Goal: Information Seeking & Learning: Check status

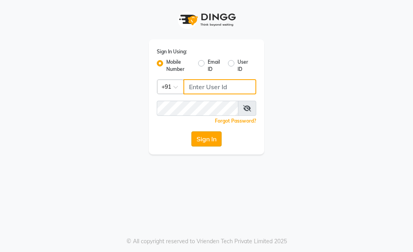
type input "7814061962"
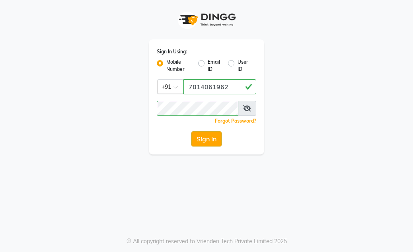
click at [200, 139] on button "Sign In" at bounding box center [206, 138] width 30 height 15
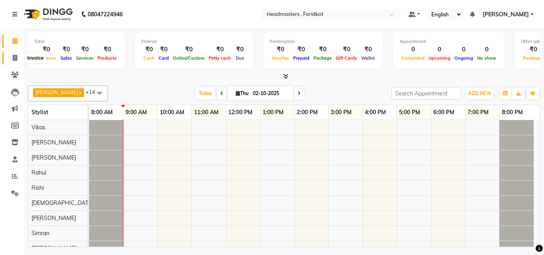
click at [12, 60] on span at bounding box center [15, 58] width 14 height 9
select select "7919"
select select "service"
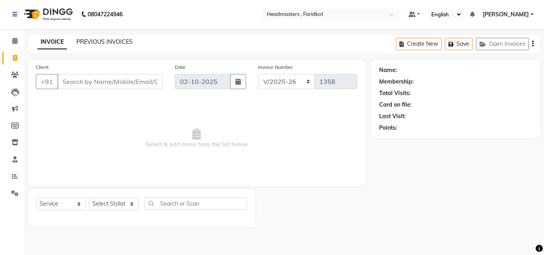
click at [125, 38] on link "PREVIOUS INVOICES" at bounding box center [104, 41] width 56 height 7
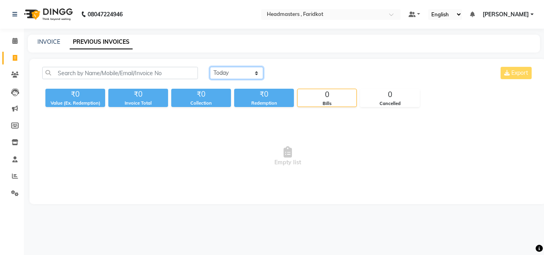
click at [246, 77] on select "[DATE] [DATE] Custom Range" at bounding box center [236, 73] width 53 height 12
select select "range"
click at [210, 67] on select "[DATE] [DATE] Custom Range" at bounding box center [236, 73] width 53 height 12
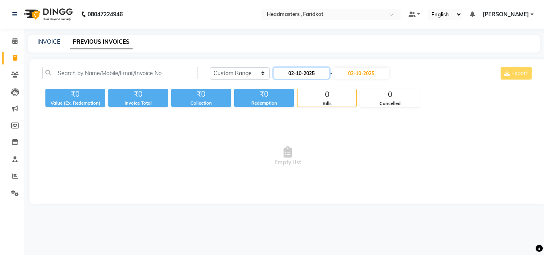
click at [308, 70] on input "02-10-2025" at bounding box center [301, 73] width 56 height 11
select select "10"
select select "2025"
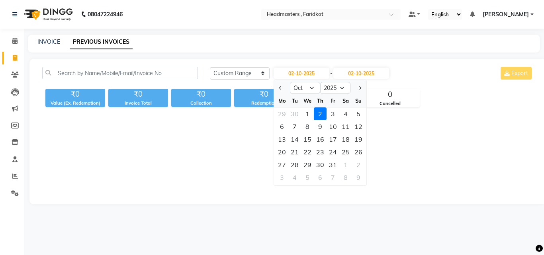
click at [276, 89] on div at bounding box center [282, 88] width 16 height 13
click at [279, 90] on button "Previous month" at bounding box center [280, 88] width 7 height 13
select select "9"
click at [283, 118] on div "1" at bounding box center [281, 113] width 13 height 13
type input "01-09-2025"
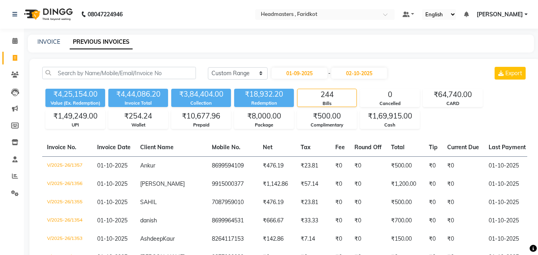
click at [369, 80] on div "[DATE] [DATE] Custom Range [DATE] - [DATE] Export" at bounding box center [367, 76] width 331 height 19
click at [365, 77] on input "02-10-2025" at bounding box center [359, 73] width 56 height 11
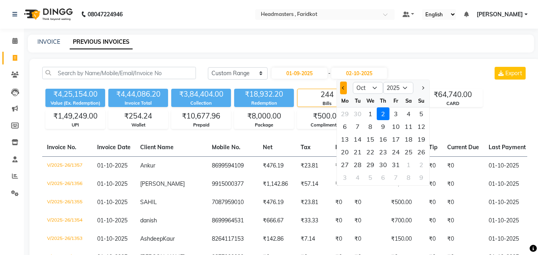
click at [343, 94] on button "Previous month" at bounding box center [343, 88] width 7 height 13
select select "9"
click at [359, 163] on div "30" at bounding box center [357, 164] width 13 height 13
type input "30-09-2025"
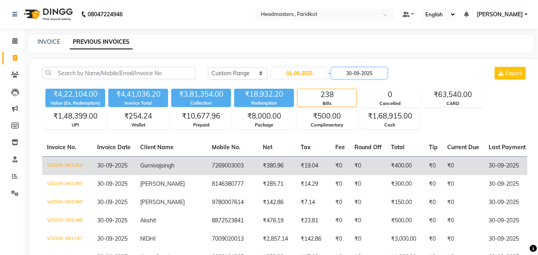
scroll to position [40, 0]
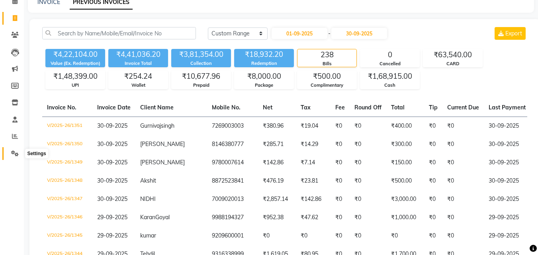
click at [14, 150] on span at bounding box center [15, 153] width 14 height 9
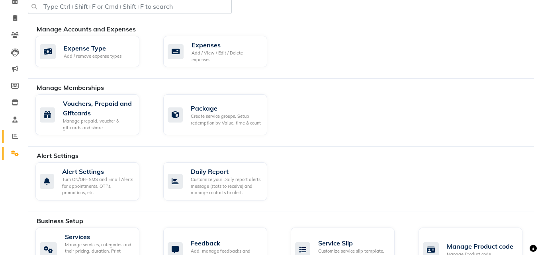
click at [17, 132] on link "Reports" at bounding box center [11, 136] width 19 height 13
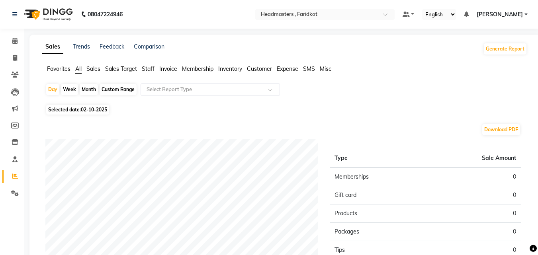
click at [115, 92] on div "Custom Range" at bounding box center [117, 89] width 37 height 11
select select "10"
select select "2025"
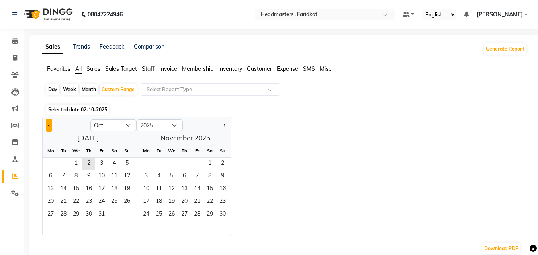
click at [49, 127] on button "Previous month" at bounding box center [49, 125] width 6 height 13
select select "9"
click at [49, 160] on span "1" at bounding box center [50, 164] width 13 height 13
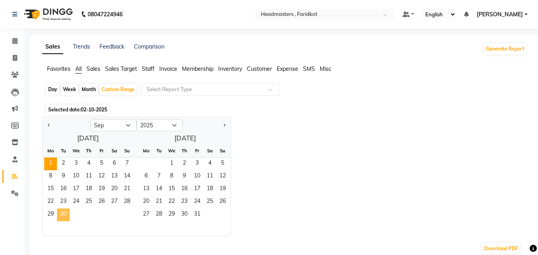
click at [65, 216] on span "30" at bounding box center [63, 215] width 13 height 13
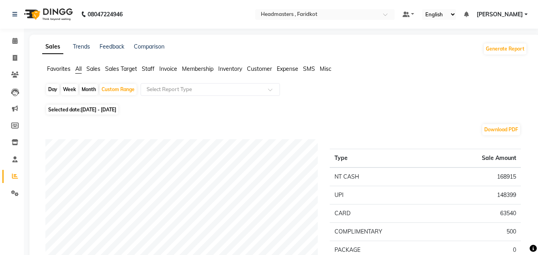
click at [152, 67] on span "Staff" at bounding box center [148, 68] width 13 height 7
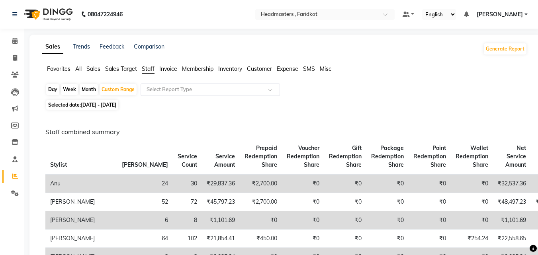
click at [250, 90] on input "text" at bounding box center [202, 90] width 115 height 8
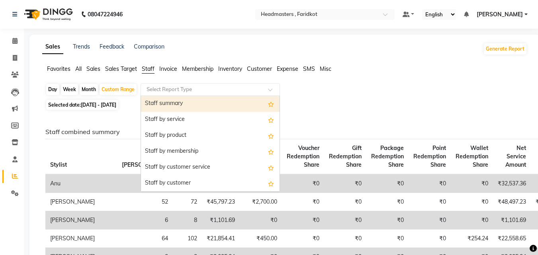
click at [240, 102] on div "Staff summary" at bounding box center [210, 104] width 138 height 16
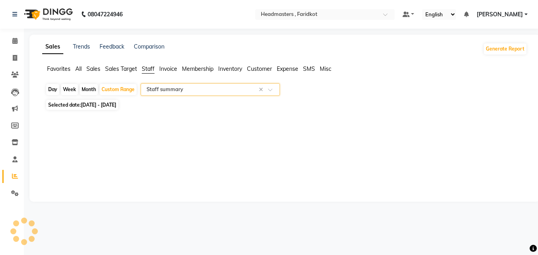
select select "full_report"
select select "pdf"
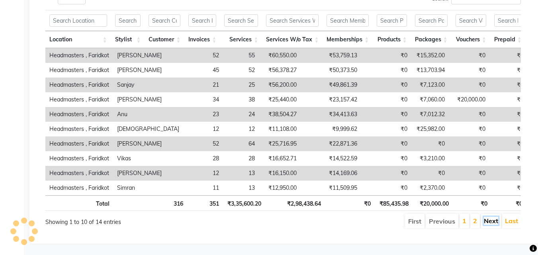
click at [413, 225] on link "Next" at bounding box center [491, 221] width 14 height 8
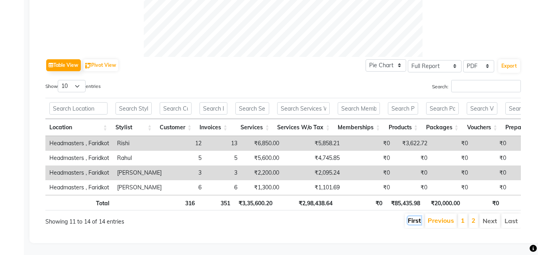
click at [412, 217] on link "First" at bounding box center [414, 220] width 13 height 8
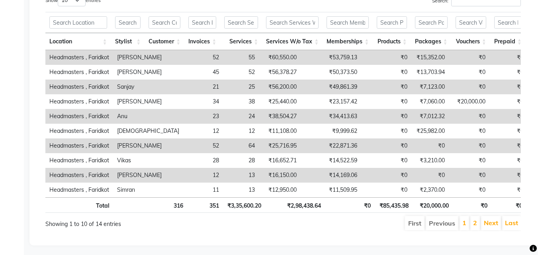
scroll to position [450, 0]
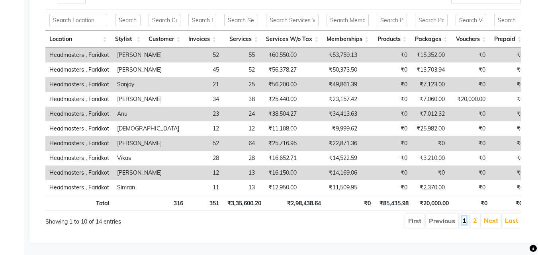
click at [413, 218] on link "1" at bounding box center [464, 220] width 4 height 8
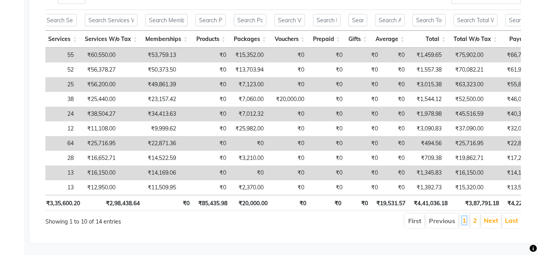
scroll to position [0, 0]
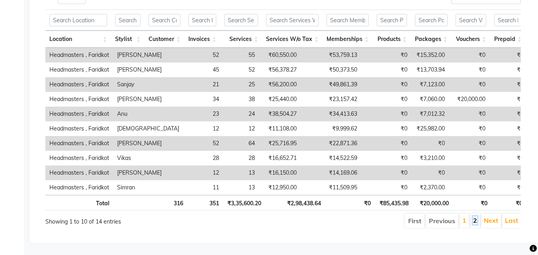
click at [413, 216] on link "2" at bounding box center [475, 220] width 4 height 8
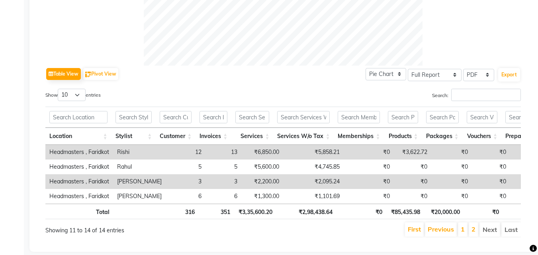
scroll to position [362, 0]
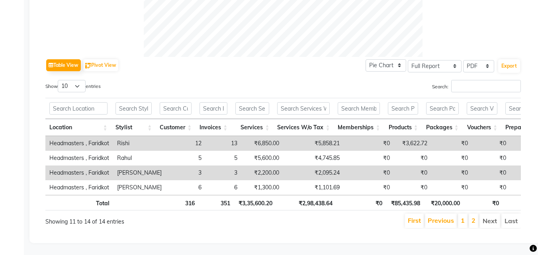
click at [413, 215] on li "1" at bounding box center [463, 221] width 10 height 14
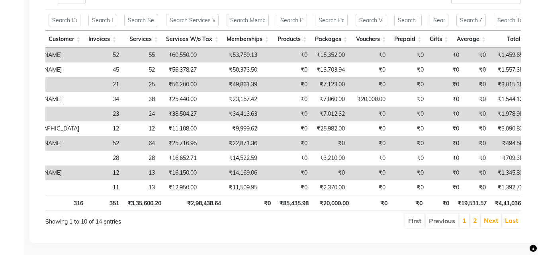
scroll to position [0, 41]
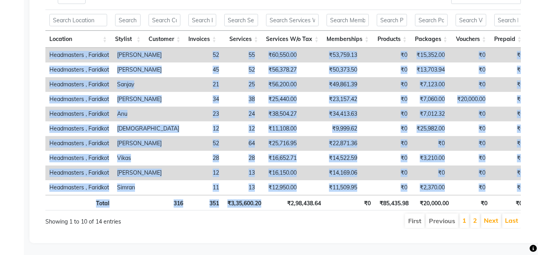
drag, startPoint x: 271, startPoint y: 189, endPoint x: 295, endPoint y: 189, distance: 23.1
click at [295, 189] on div "Location Stylist Customer Invoices Services Services W/o Tax Memberships Produc…" at bounding box center [282, 110] width 475 height 206
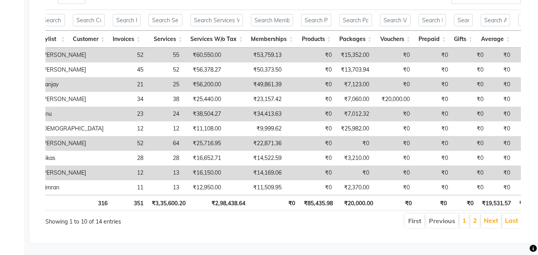
click at [413, 216] on link "2" at bounding box center [475, 220] width 4 height 8
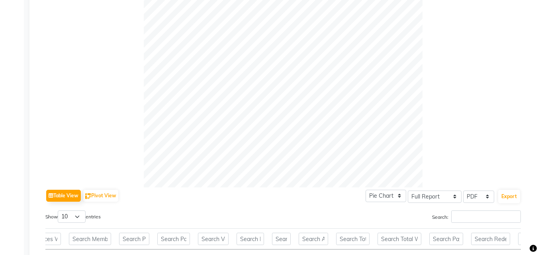
scroll to position [4, 0]
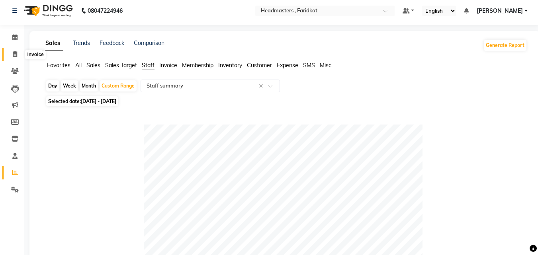
click at [12, 56] on span at bounding box center [15, 54] width 14 height 9
select select "service"
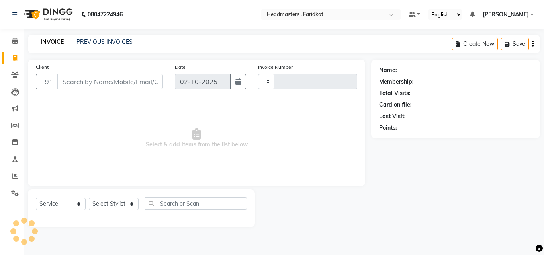
type input "1358"
select select "7919"
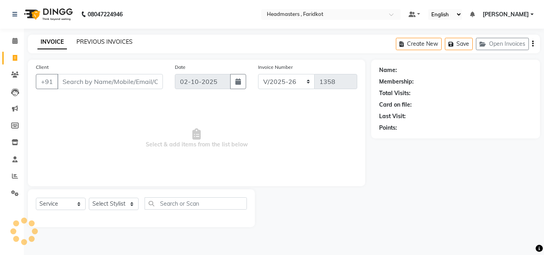
click at [89, 39] on link "PREVIOUS INVOICES" at bounding box center [104, 41] width 56 height 7
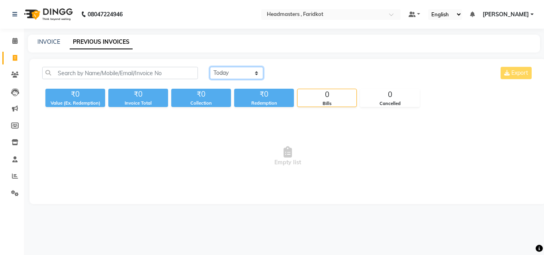
click at [235, 71] on select "[DATE] [DATE] Custom Range" at bounding box center [236, 73] width 53 height 12
select select "range"
click at [210, 67] on select "[DATE] [DATE] Custom Range" at bounding box center [236, 73] width 53 height 12
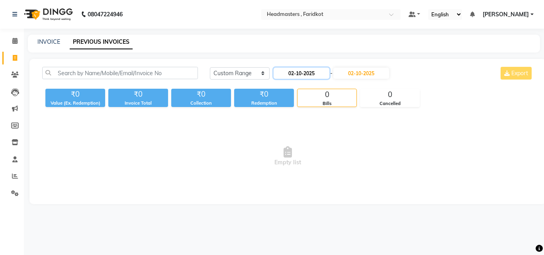
click at [296, 70] on input "02-10-2025" at bounding box center [301, 73] width 56 height 11
select select "10"
select select "2025"
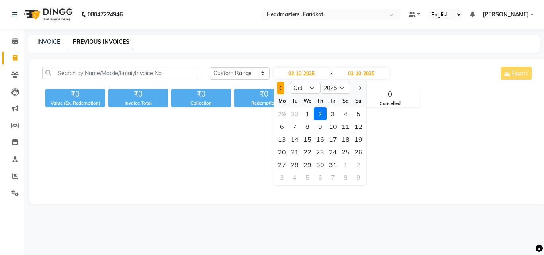
click at [282, 89] on button "Previous month" at bounding box center [280, 88] width 7 height 13
select select "9"
click at [277, 112] on div "1" at bounding box center [281, 113] width 13 height 13
type input "01-09-2025"
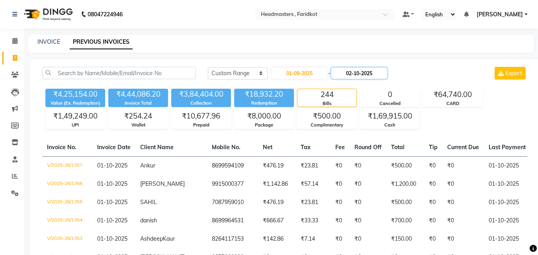
click at [368, 70] on input "02-10-2025" at bounding box center [359, 73] width 56 height 11
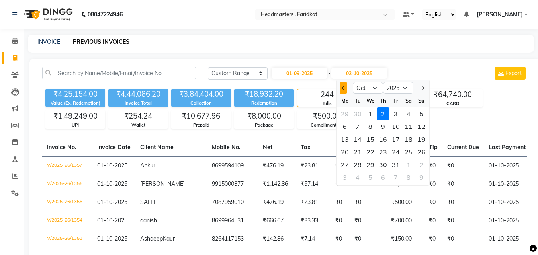
click at [347, 84] on button "Previous month" at bounding box center [343, 88] width 7 height 13
select select "9"
click at [360, 166] on div "30" at bounding box center [357, 164] width 13 height 13
type input "30-09-2025"
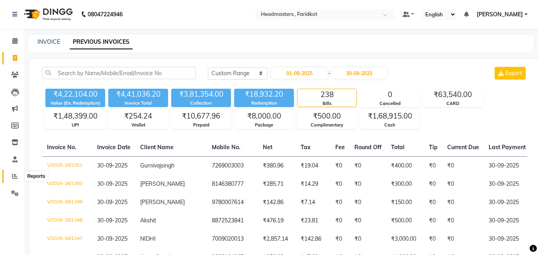
click at [11, 180] on span at bounding box center [15, 176] width 14 height 9
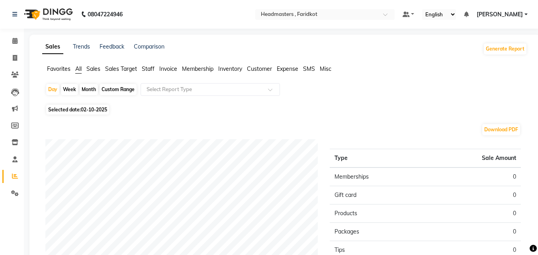
click at [119, 89] on div "Custom Range" at bounding box center [117, 89] width 37 height 11
select select "10"
select select "2025"
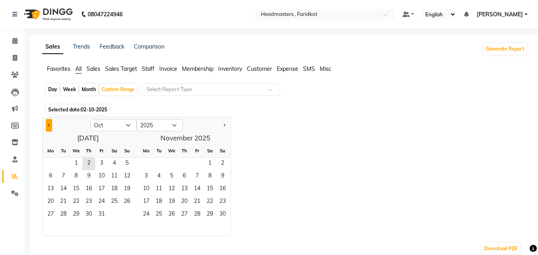
click at [49, 125] on span "Previous month" at bounding box center [49, 124] width 3 height 3
select select "9"
click at [52, 166] on span "1" at bounding box center [50, 164] width 13 height 13
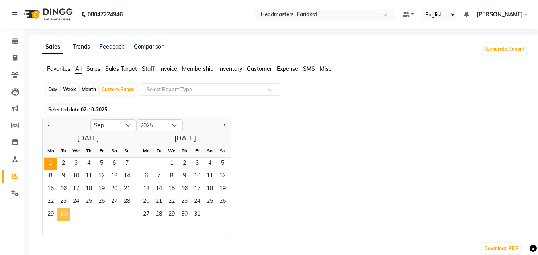
click at [66, 212] on span "30" at bounding box center [63, 215] width 13 height 13
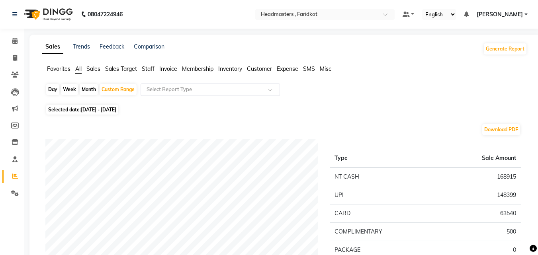
click at [193, 87] on input "text" at bounding box center [202, 90] width 115 height 8
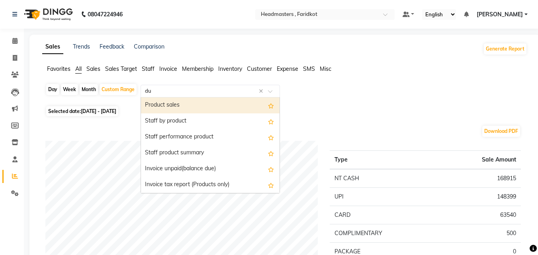
type input "due"
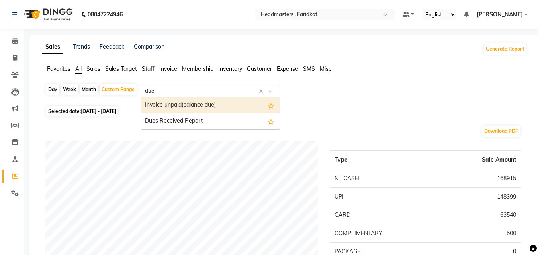
click at [191, 107] on div "Invoice unpaid(balance due)" at bounding box center [210, 106] width 138 height 16
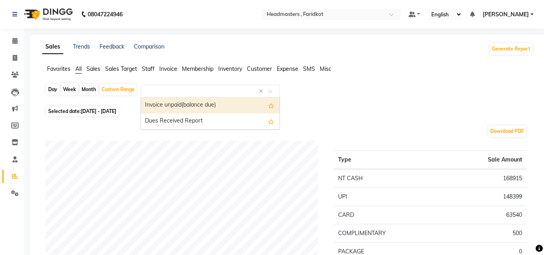
select select "full_report"
select select "pdf"
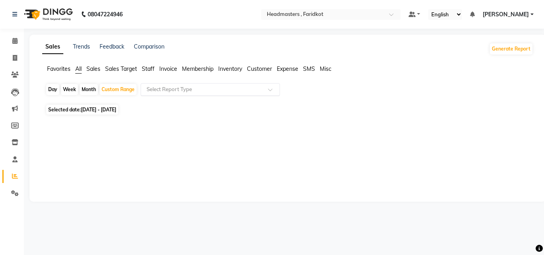
click at [285, 69] on span "Expense" at bounding box center [287, 68] width 21 height 7
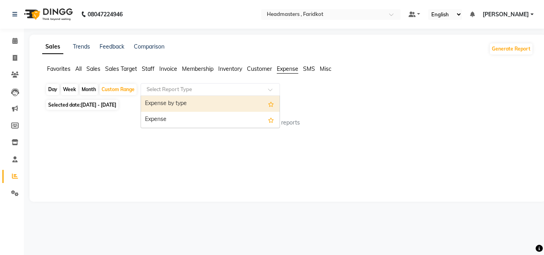
click at [232, 90] on input "text" at bounding box center [202, 90] width 115 height 8
click at [224, 101] on div "Expense by type" at bounding box center [210, 104] width 138 height 16
select select "full_report"
select select "pdf"
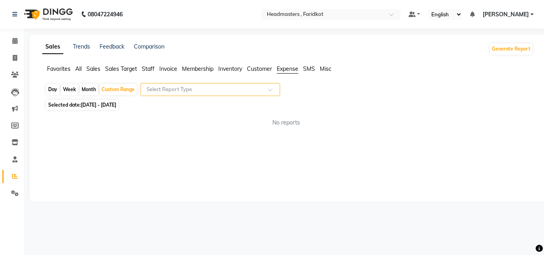
click at [263, 88] on div at bounding box center [210, 90] width 138 height 8
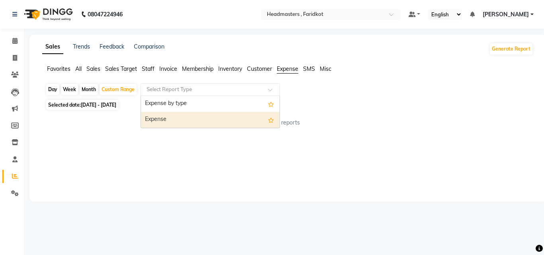
click at [244, 117] on div "Expense" at bounding box center [210, 120] width 138 height 16
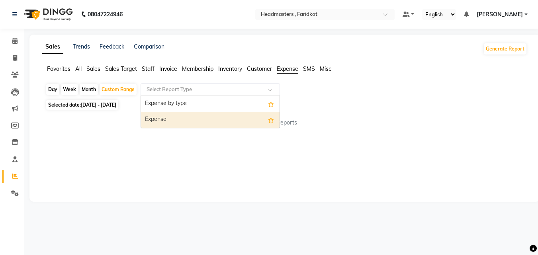
select select "full_report"
select select "pdf"
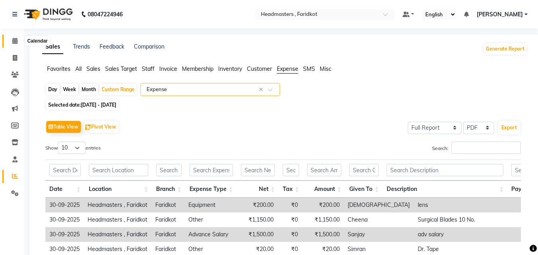
click at [14, 38] on icon at bounding box center [14, 41] width 5 height 6
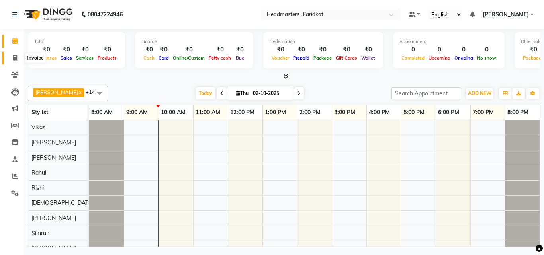
click at [17, 57] on icon at bounding box center [15, 58] width 4 height 6
select select "7919"
select select "service"
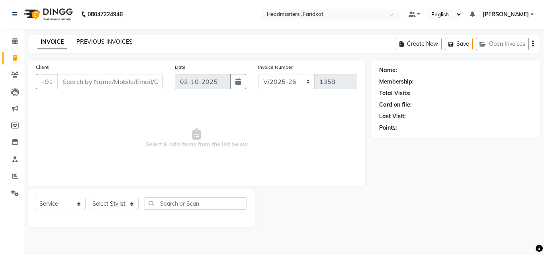
click at [121, 41] on link "PREVIOUS INVOICES" at bounding box center [104, 41] width 56 height 7
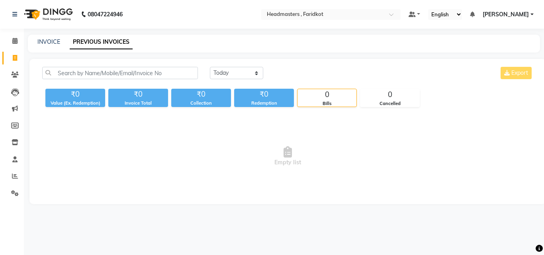
click at [237, 62] on div "[DATE] [DATE] Custom Range Export ₹0 Value (Ex. Redemption) ₹0 Invoice Total ₹0…" at bounding box center [287, 131] width 516 height 145
click at [242, 76] on select "[DATE] [DATE] Custom Range" at bounding box center [236, 73] width 53 height 12
select select "range"
click at [210, 67] on select "[DATE] [DATE] Custom Range" at bounding box center [236, 73] width 53 height 12
click at [303, 74] on input "02-10-2025" at bounding box center [301, 73] width 56 height 11
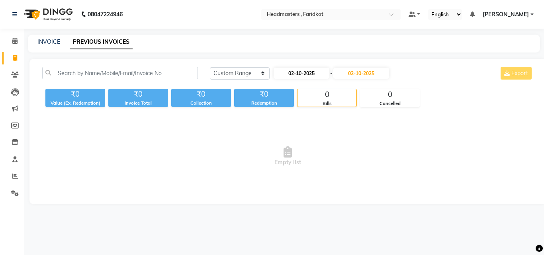
select select "10"
select select "2025"
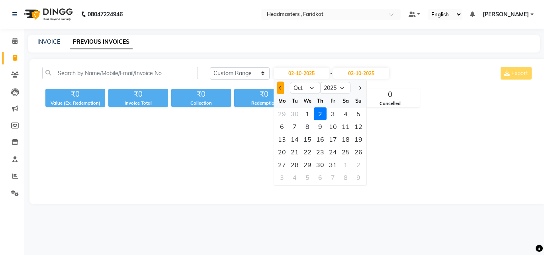
click at [278, 86] on button "Previous month" at bounding box center [280, 88] width 7 height 13
select select "9"
click at [293, 152] on div "23" at bounding box center [294, 152] width 13 height 13
type input "[DATE]"
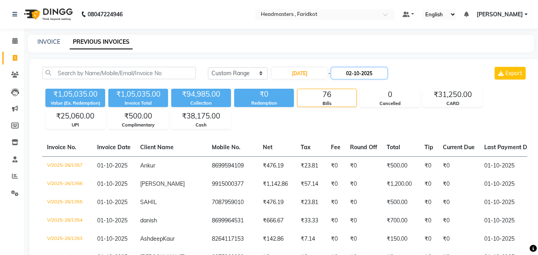
click at [368, 74] on input "02-10-2025" at bounding box center [359, 73] width 56 height 11
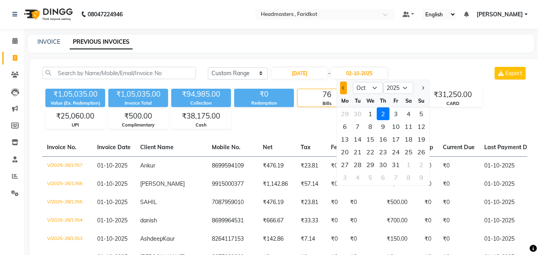
click at [340, 90] on button "Previous month" at bounding box center [343, 88] width 7 height 13
select select "9"
click at [354, 154] on div "23" at bounding box center [357, 152] width 13 height 13
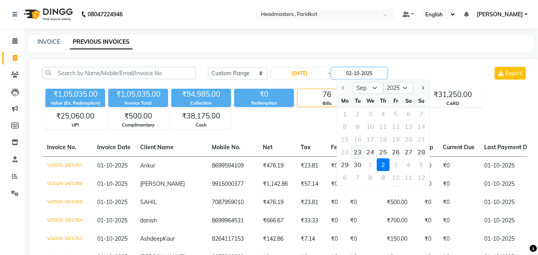
type input "[DATE]"
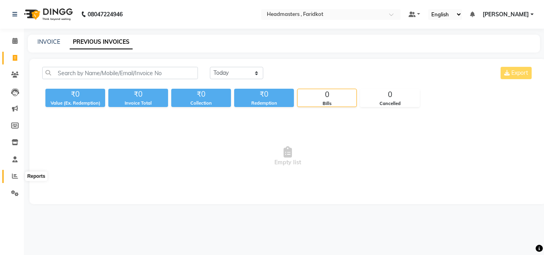
click at [13, 172] on span at bounding box center [15, 176] width 14 height 9
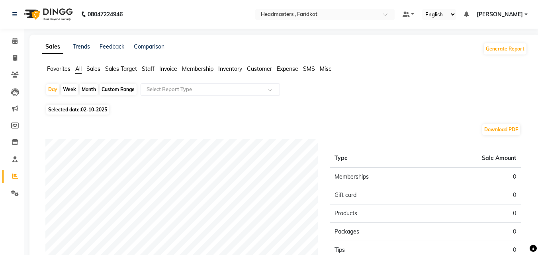
click at [120, 88] on div "Custom Range" at bounding box center [117, 89] width 37 height 11
select select "10"
select select "2025"
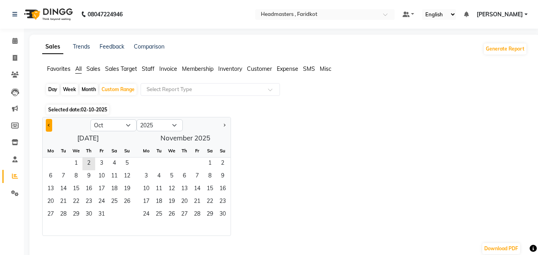
click at [48, 125] on span "Previous month" at bounding box center [49, 124] width 3 height 3
select select "9"
click at [57, 160] on span "1" at bounding box center [50, 164] width 13 height 13
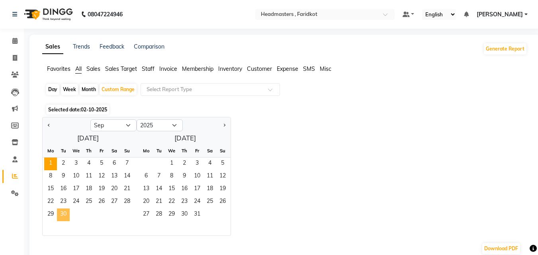
click at [62, 212] on span "30" at bounding box center [63, 215] width 13 height 13
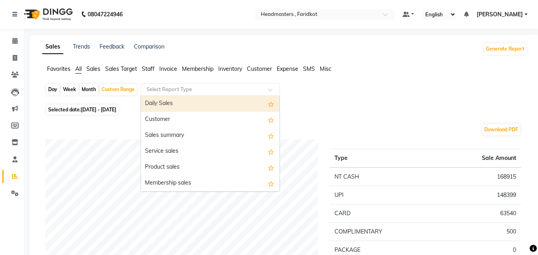
click at [211, 92] on input "text" at bounding box center [202, 90] width 115 height 8
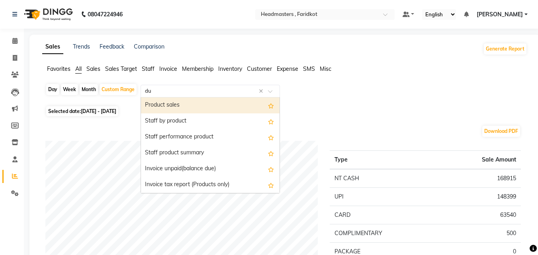
type input "due"
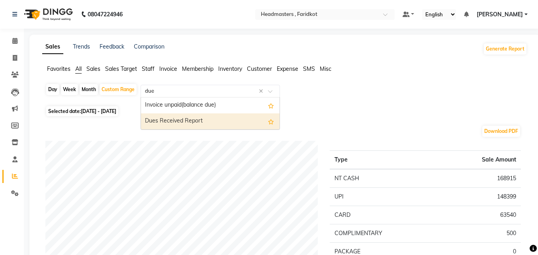
click at [230, 119] on div "Dues Received Report" at bounding box center [210, 121] width 138 height 16
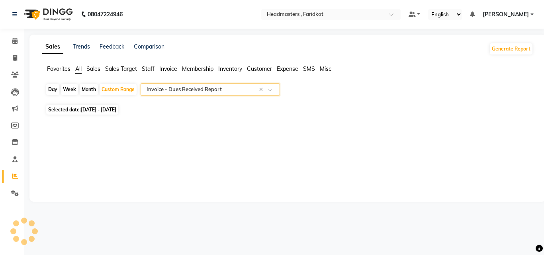
select select "full_report"
select select "pdf"
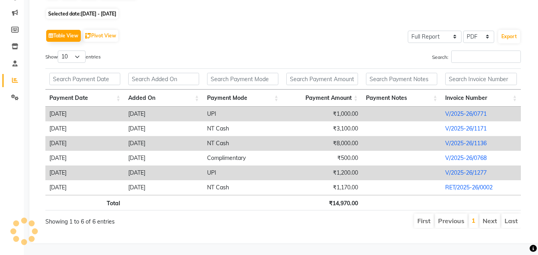
click at [481, 110] on link "V/2025-26/0771" at bounding box center [465, 113] width 41 height 7
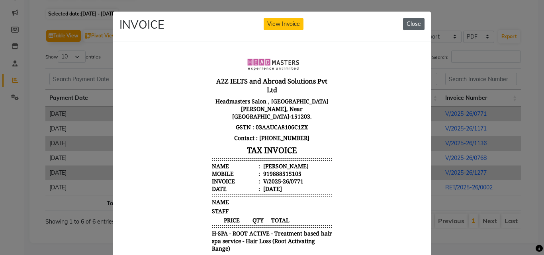
click at [408, 25] on button "Close" at bounding box center [413, 24] width 21 height 12
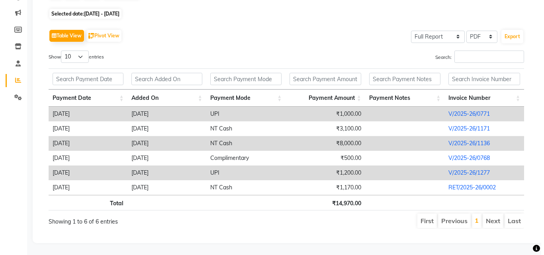
scroll to position [0, 6]
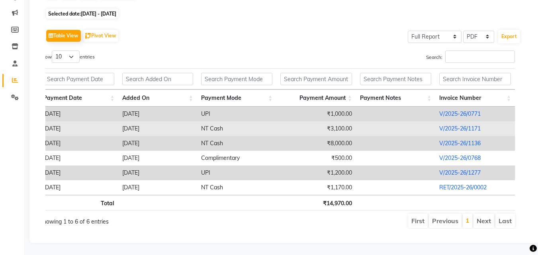
click at [463, 125] on link "V/2025-26/1171" at bounding box center [459, 128] width 41 height 7
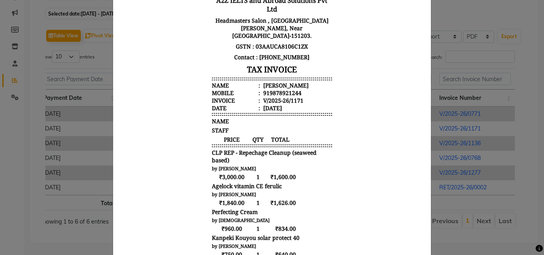
scroll to position [0, 0]
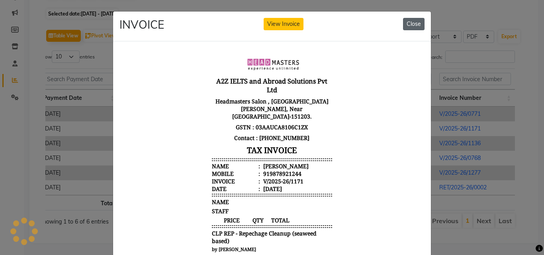
click at [413, 25] on button "Close" at bounding box center [413, 24] width 21 height 12
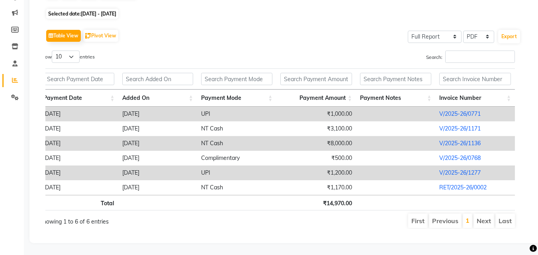
click at [466, 140] on link "V/2025-26/1136" at bounding box center [459, 143] width 41 height 7
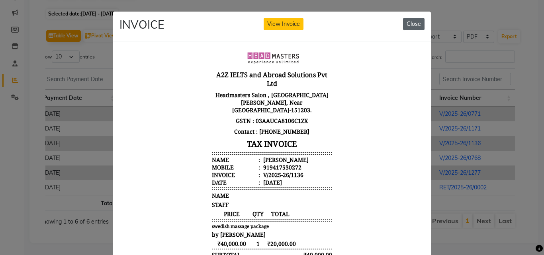
click at [412, 21] on button "Close" at bounding box center [413, 24] width 21 height 12
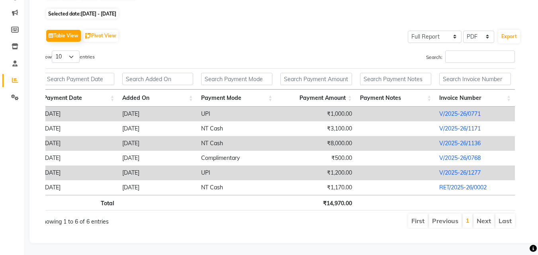
click at [464, 169] on link "V/2025-26/1277" at bounding box center [459, 172] width 41 height 7
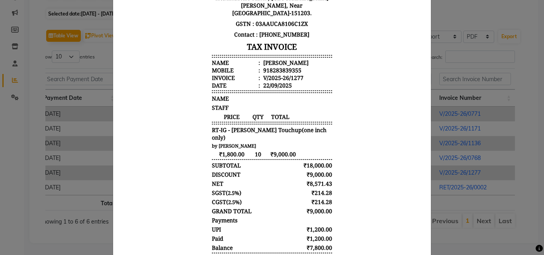
scroll to position [138, 0]
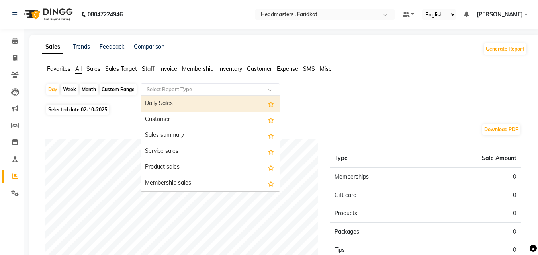
click at [182, 84] on div "Select Report Type" at bounding box center [209, 89] width 139 height 13
click at [127, 89] on div "Custom Range" at bounding box center [117, 89] width 37 height 11
select select "10"
select select "2025"
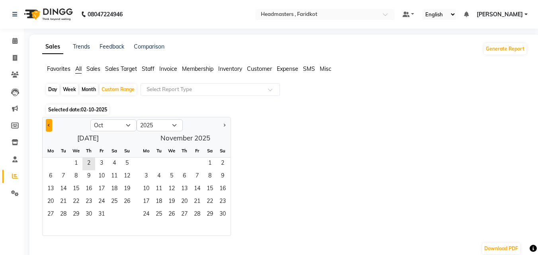
click at [49, 123] on span "Previous month" at bounding box center [49, 124] width 3 height 3
select select "9"
click at [53, 164] on span "1" at bounding box center [50, 164] width 13 height 13
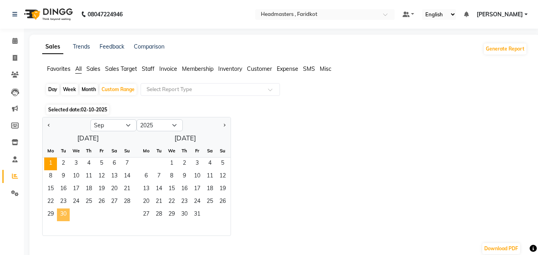
click at [61, 219] on span "30" at bounding box center [63, 215] width 13 height 13
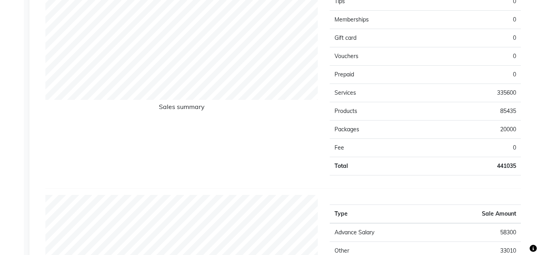
scroll to position [562, 0]
